Goal: Task Accomplishment & Management: Use online tool/utility

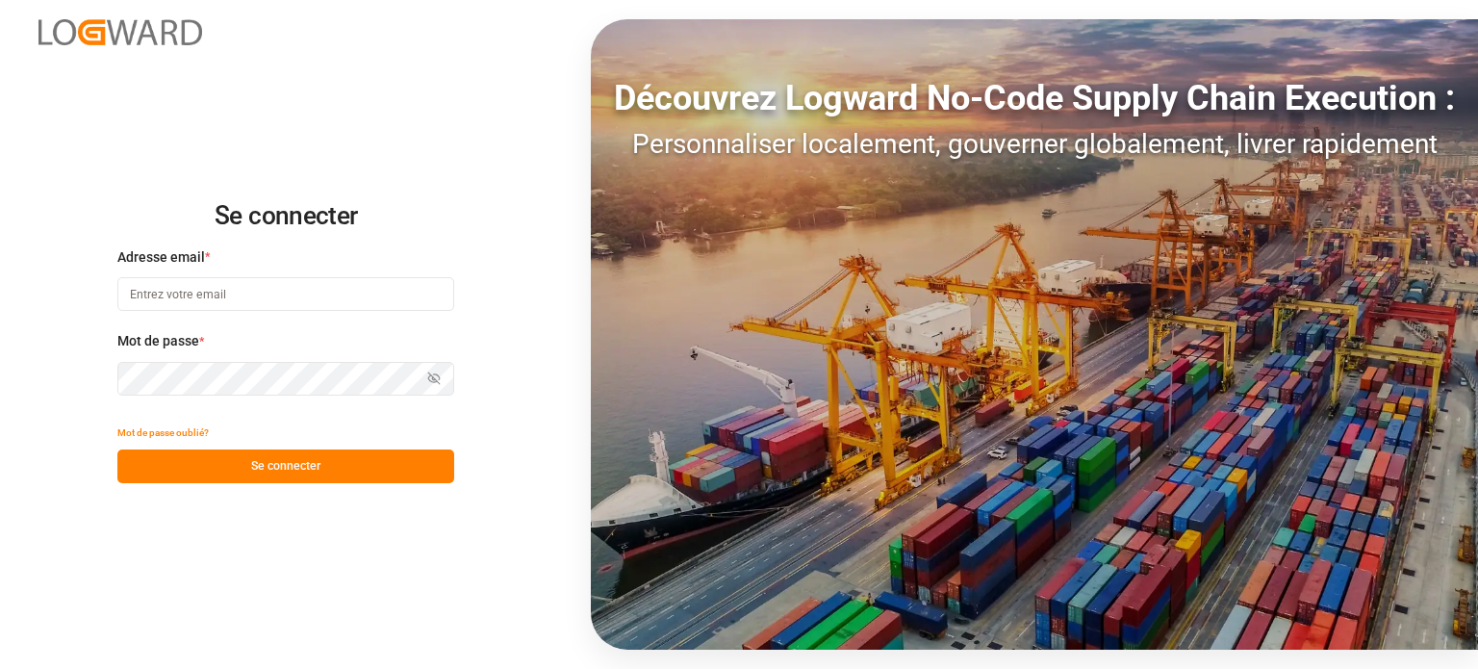
type input "wta.affretement@wta-group.fr"
click at [316, 471] on font "Se connecter" at bounding box center [285, 465] width 69 height 13
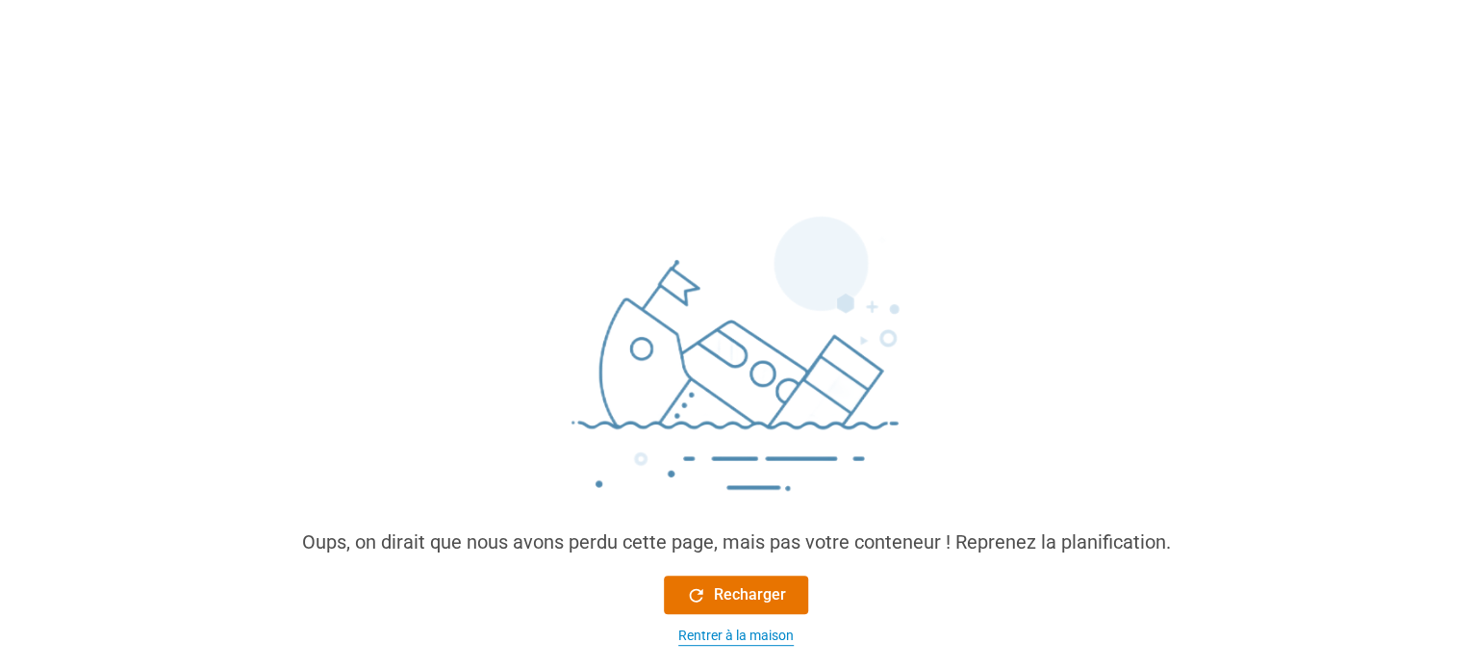
click at [734, 630] on font "Rentrer à la maison" at bounding box center [735, 634] width 115 height 15
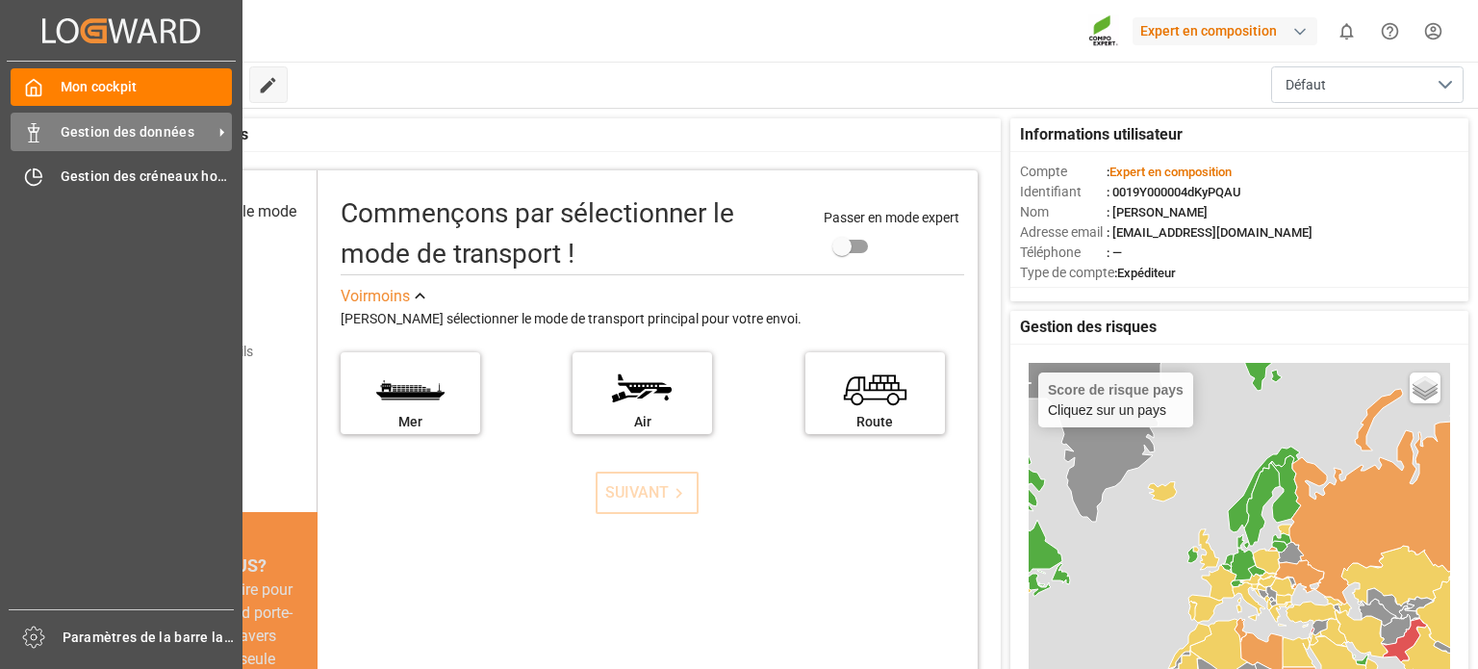
click at [69, 136] on font "Gestion des données" at bounding box center [128, 131] width 134 height 15
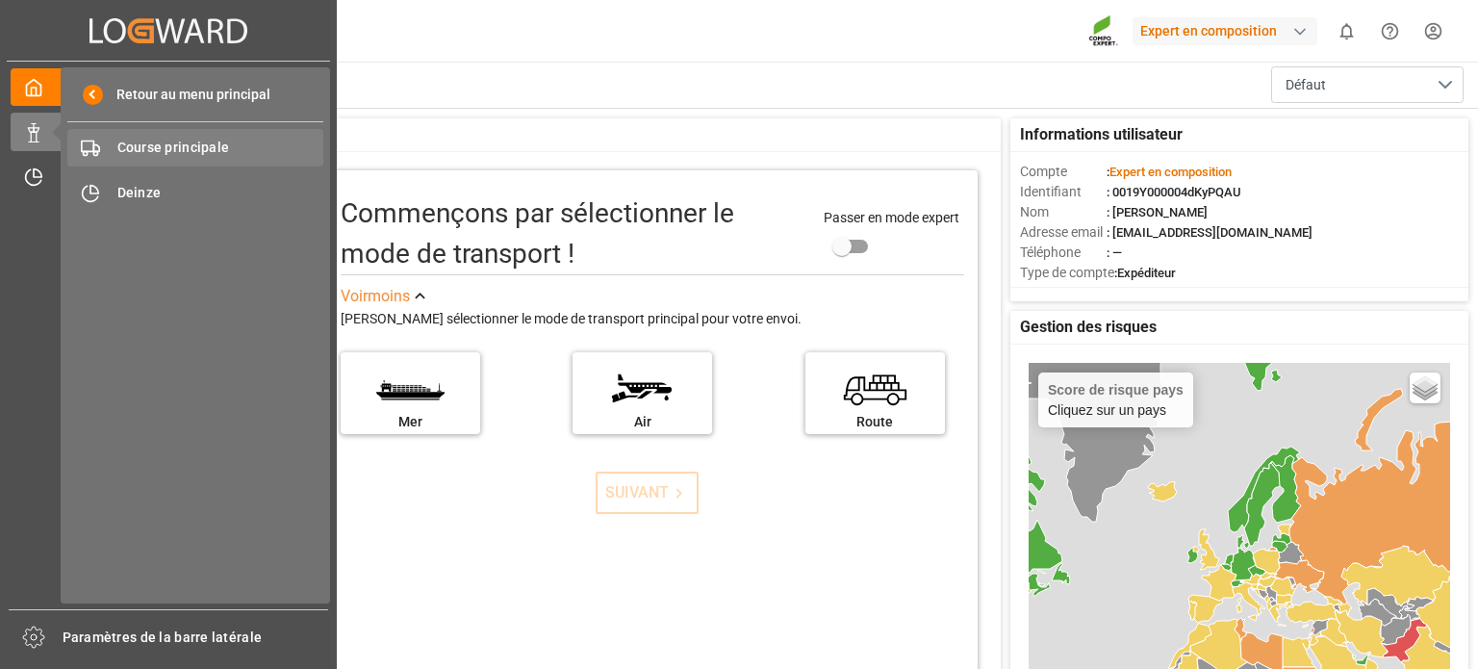
click at [193, 135] on div "Course principale Course principale" at bounding box center [195, 148] width 256 height 38
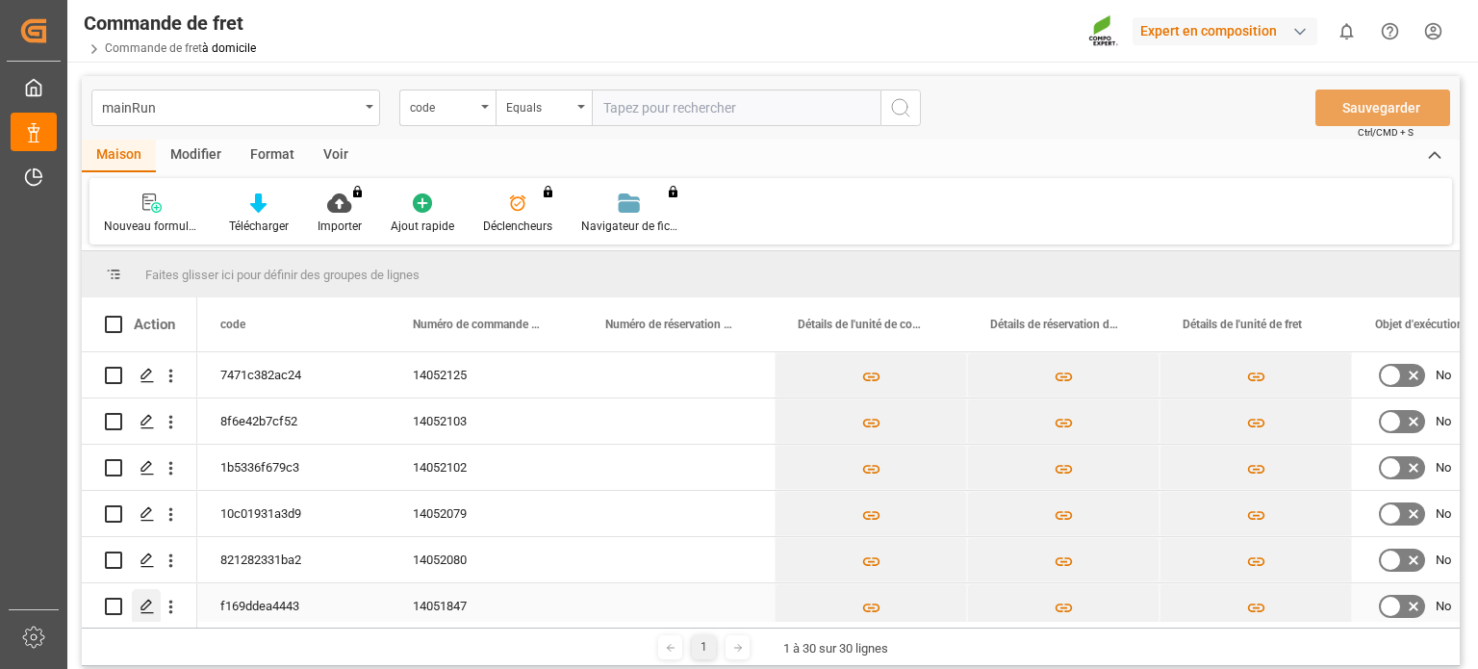
click at [146, 602] on icon "Appuyez sur ESPACE pour sélectionner cette ligne." at bounding box center [147, 605] width 15 height 15
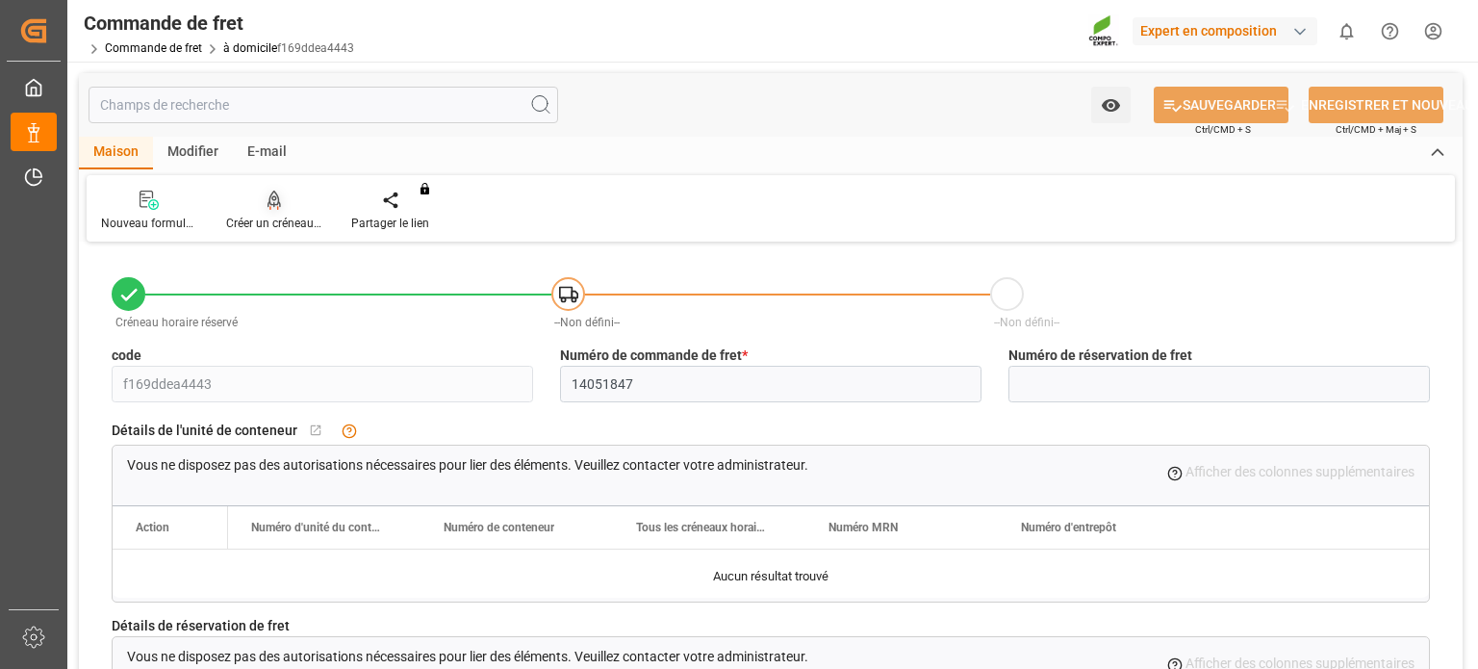
click at [297, 217] on font "Créer un créneau horaire" at bounding box center [289, 222] width 127 height 13
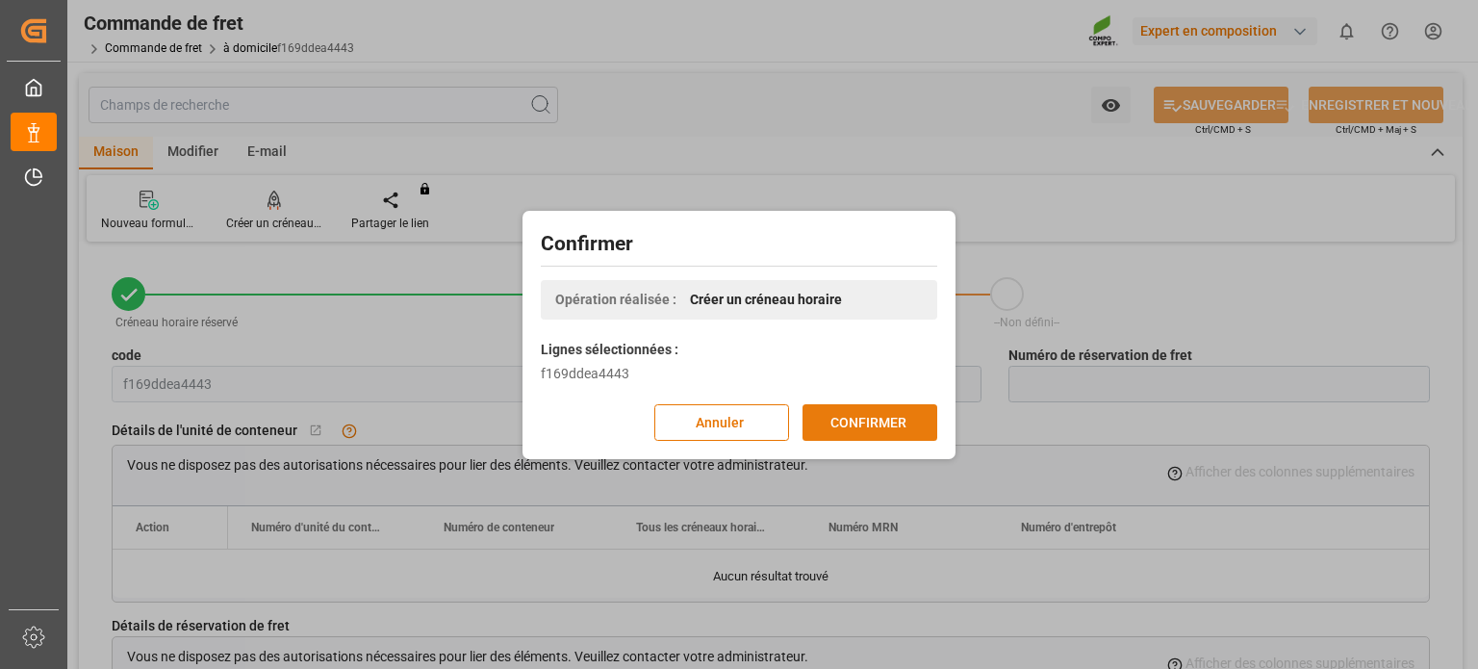
click at [890, 421] on font "CONFIRMER" at bounding box center [868, 421] width 76 height 15
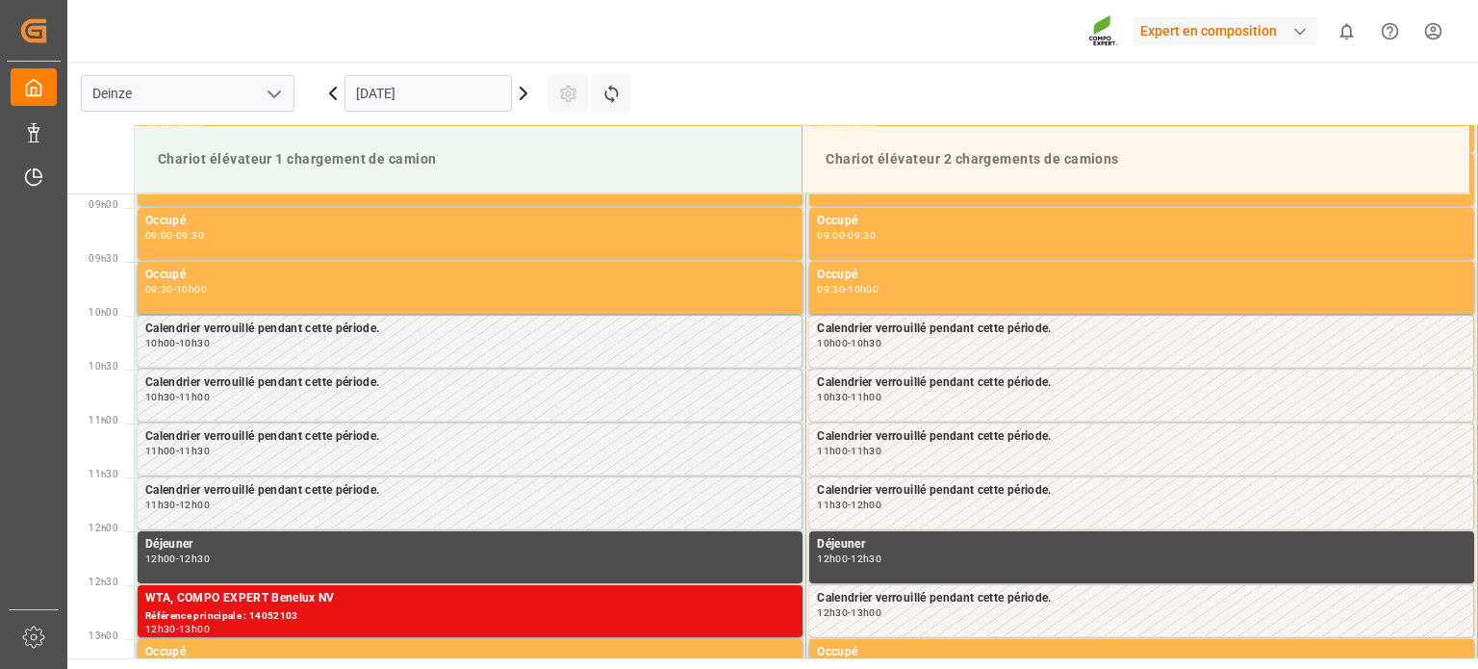
scroll to position [957, 0]
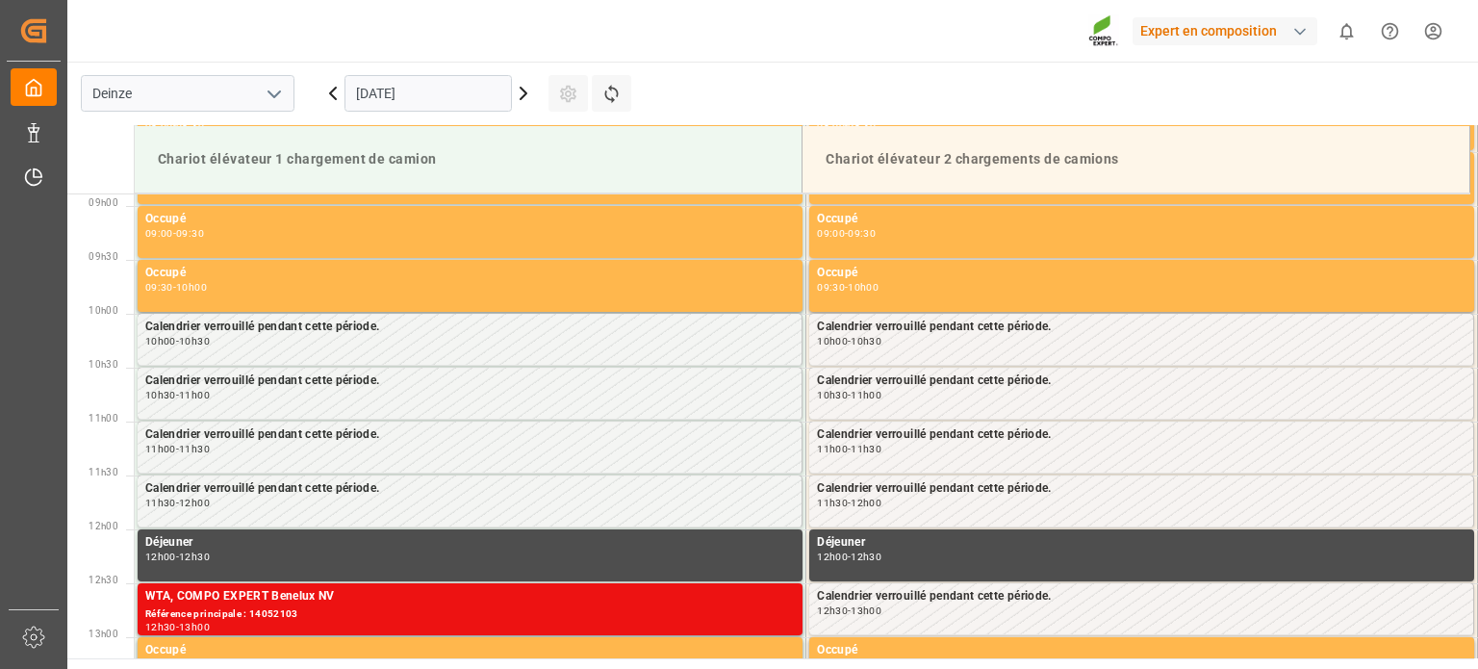
click at [521, 91] on icon at bounding box center [523, 93] width 23 height 23
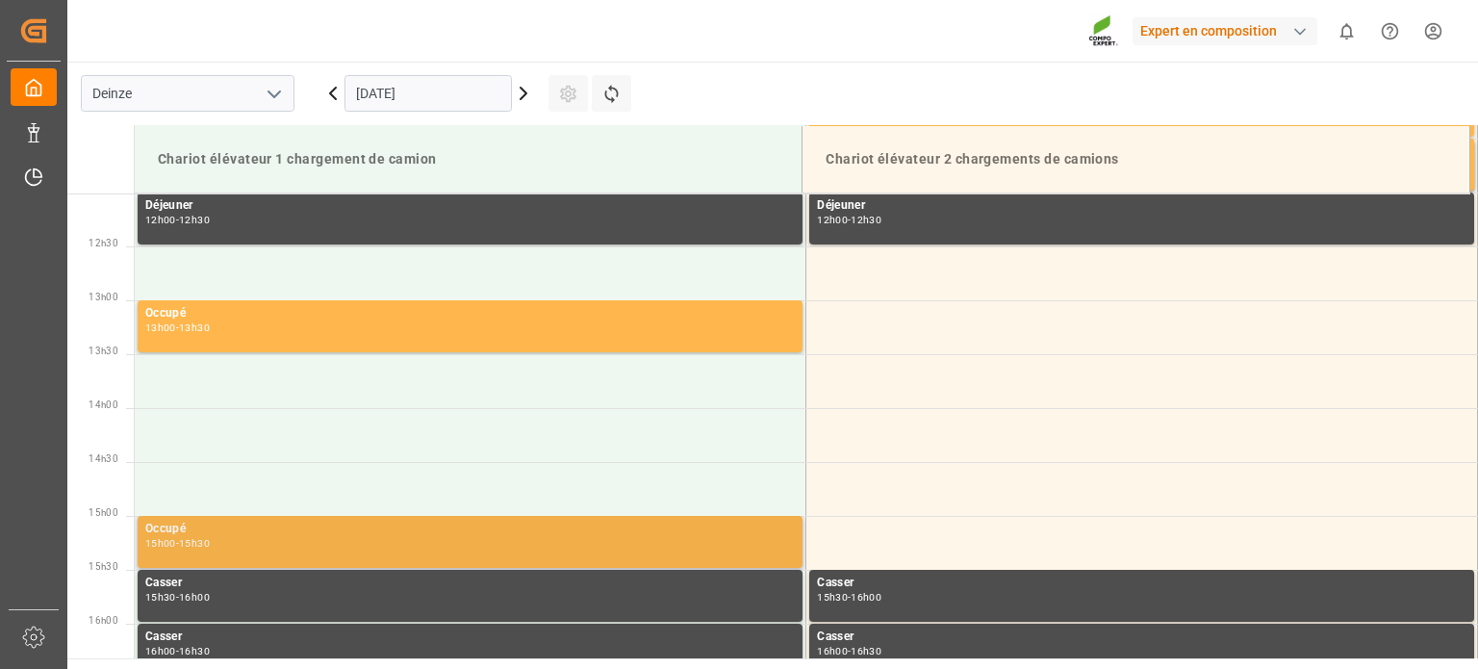
scroll to position [1342, 0]
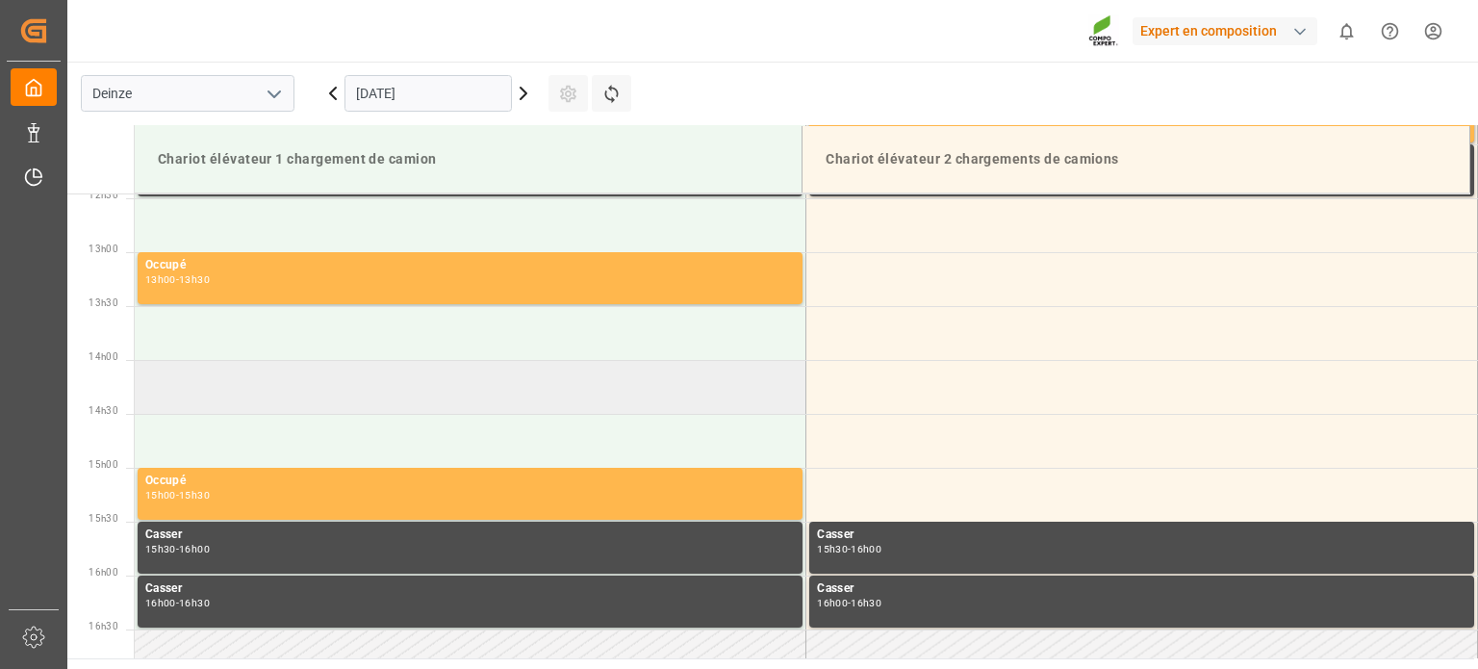
click at [325, 380] on td at bounding box center [471, 387] width 672 height 54
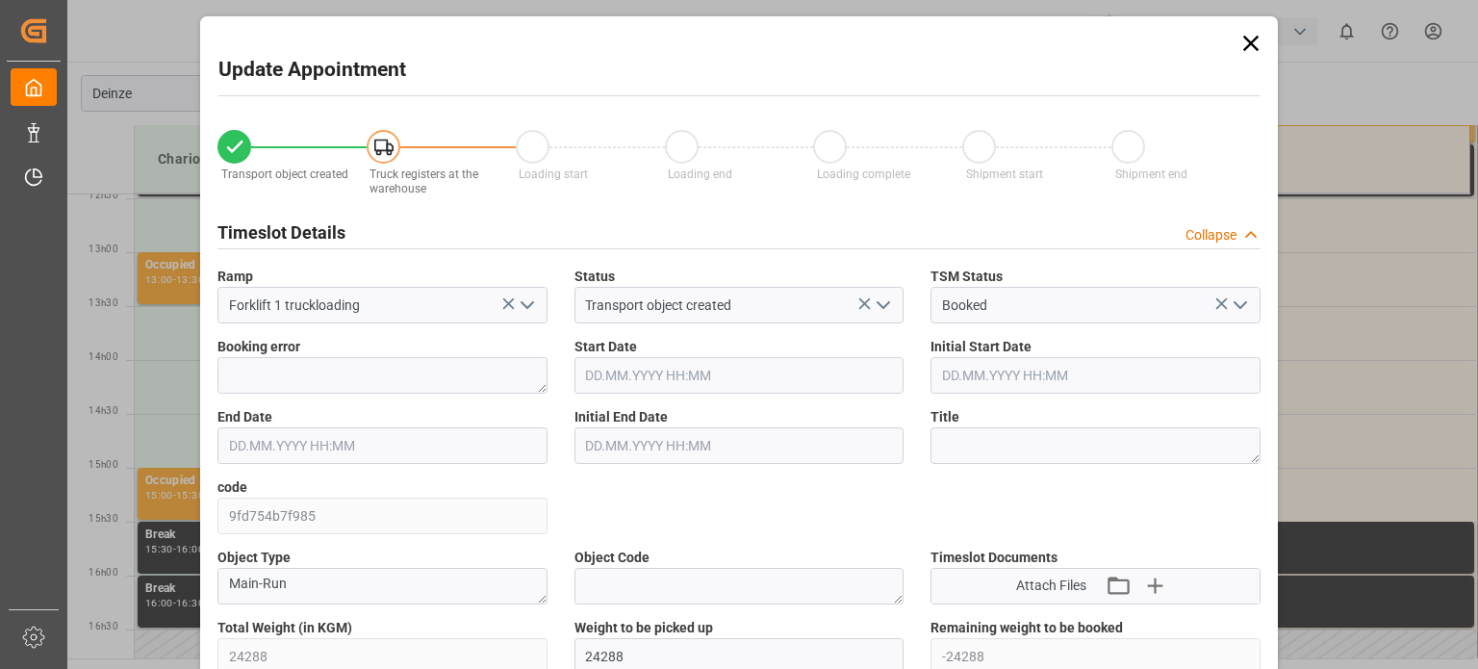
type input "24288"
type input "-24288"
type input "24"
type input "[DATE] 14:00"
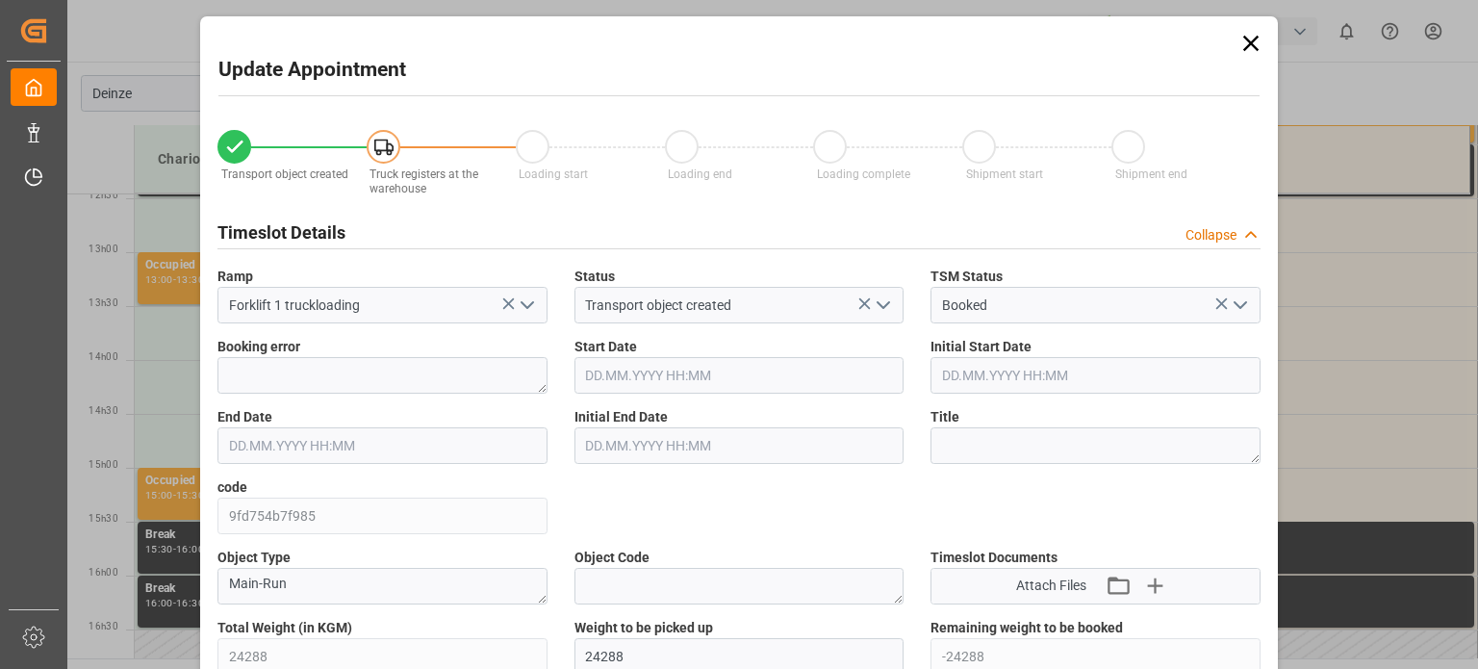
type input "[DATE] 14:30"
type input "[DATE] 07:26"
type input "[DATE] 08:16"
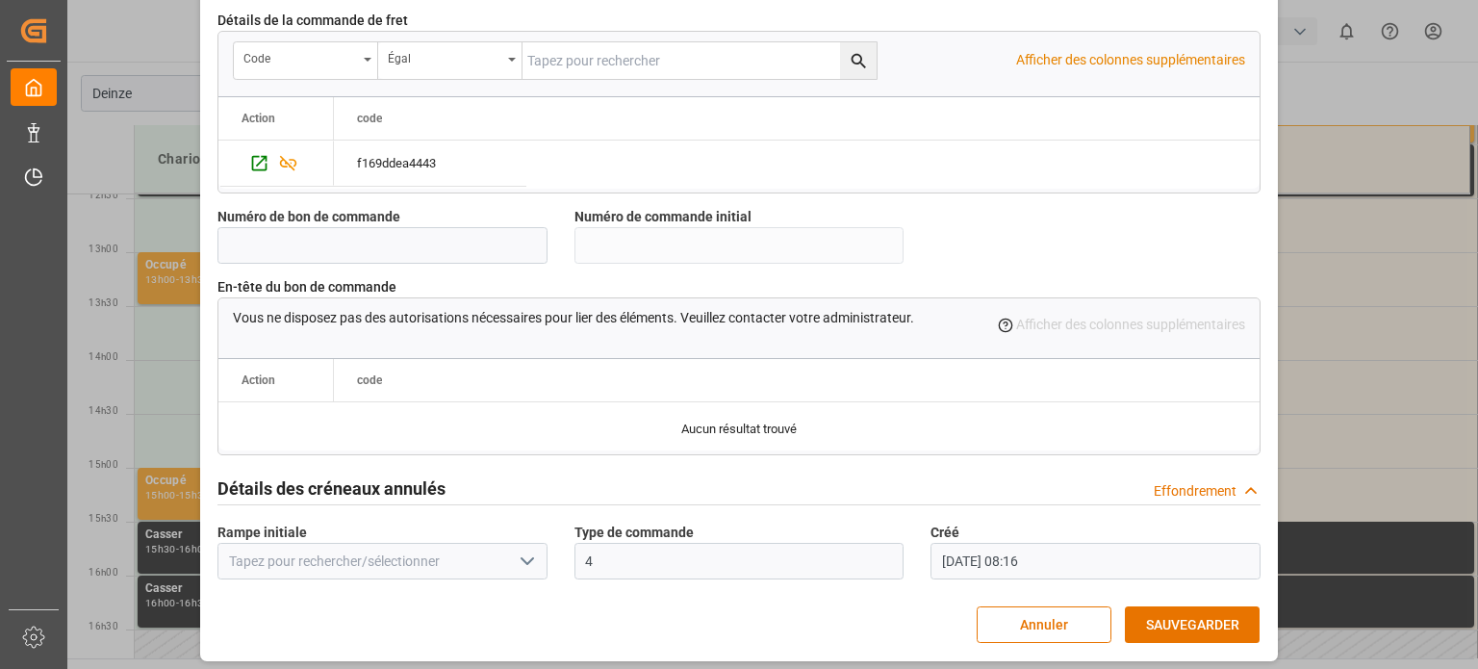
scroll to position [1863, 0]
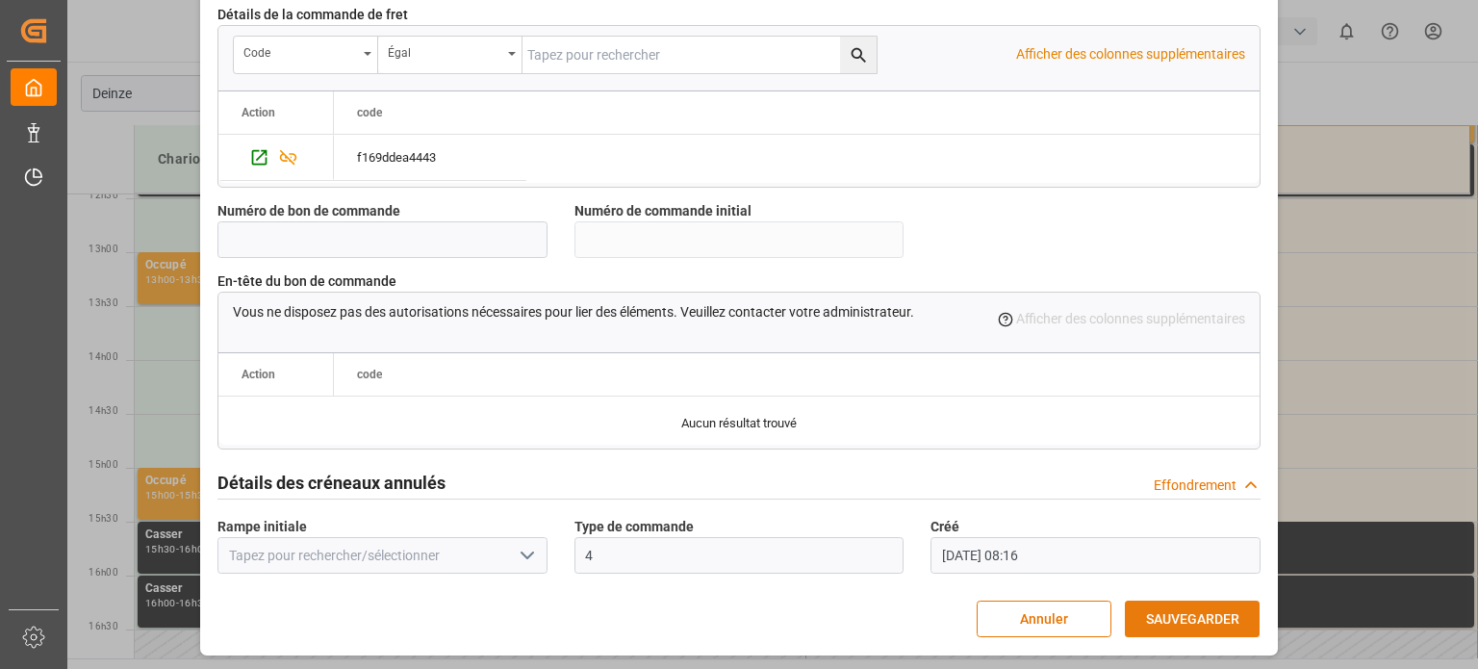
click at [1189, 616] on font "SAUVEGARDER" at bounding box center [1192, 618] width 93 height 15
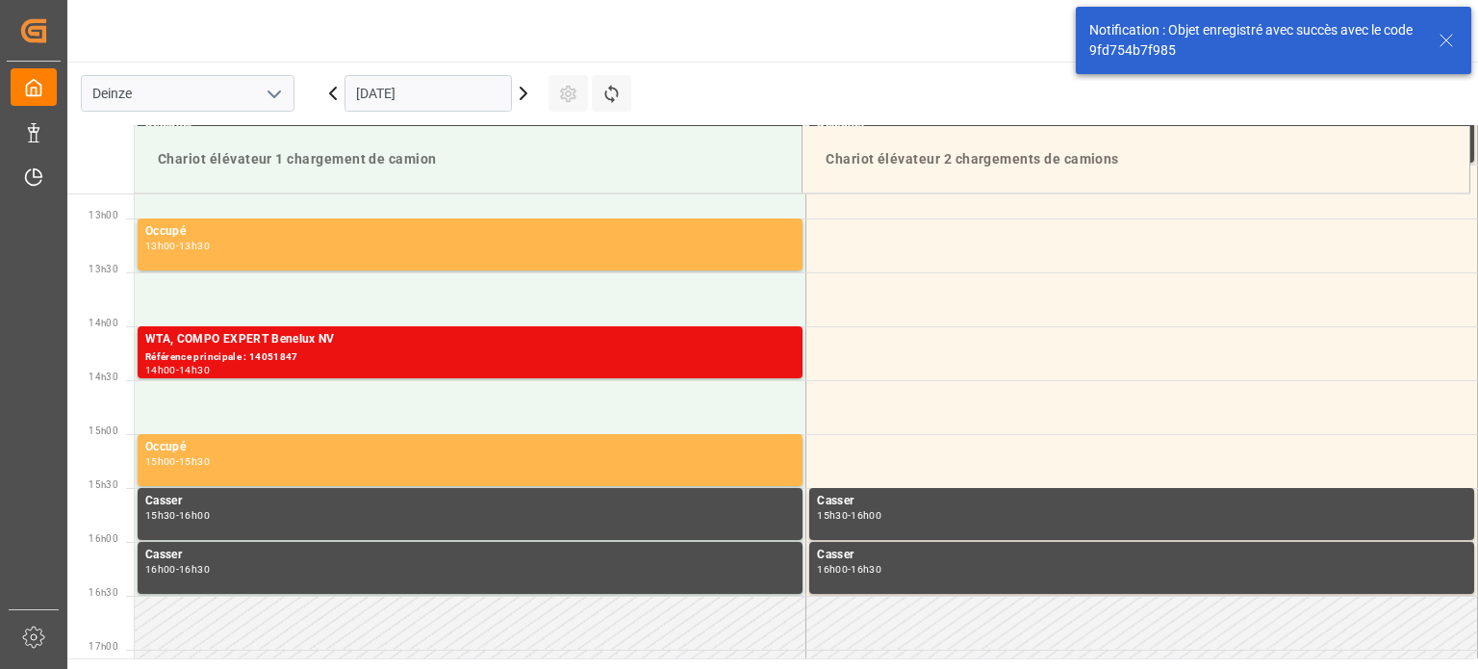
scroll to position [1388, 0]
